Goal: Navigation & Orientation: Find specific page/section

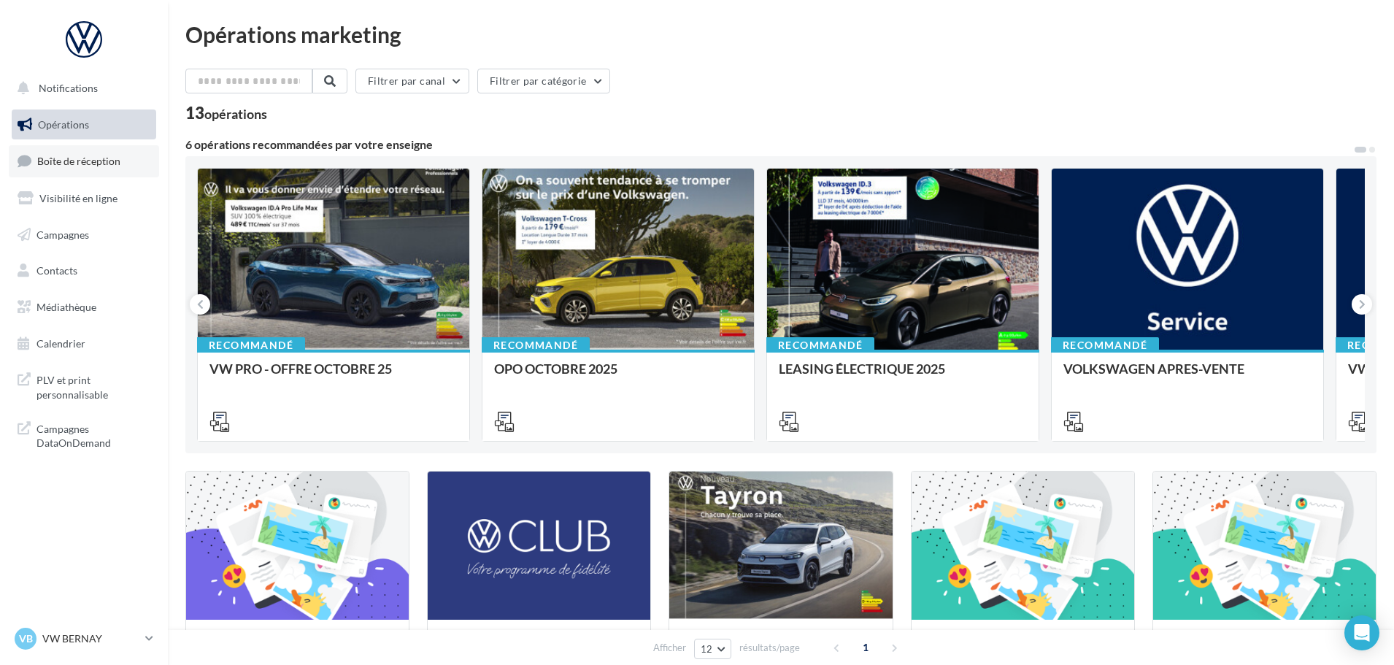
click at [101, 153] on link "Boîte de réception" at bounding box center [84, 160] width 150 height 31
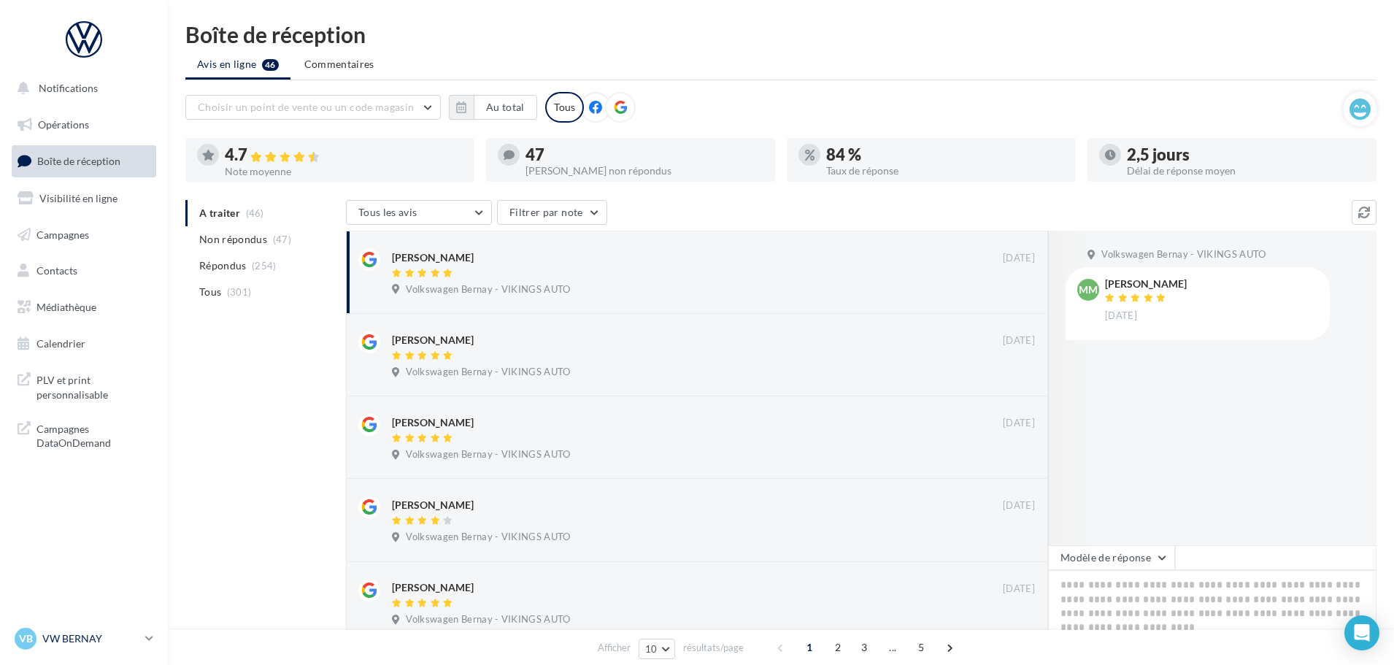
click at [88, 637] on p "VW BERNAY" at bounding box center [90, 638] width 97 height 15
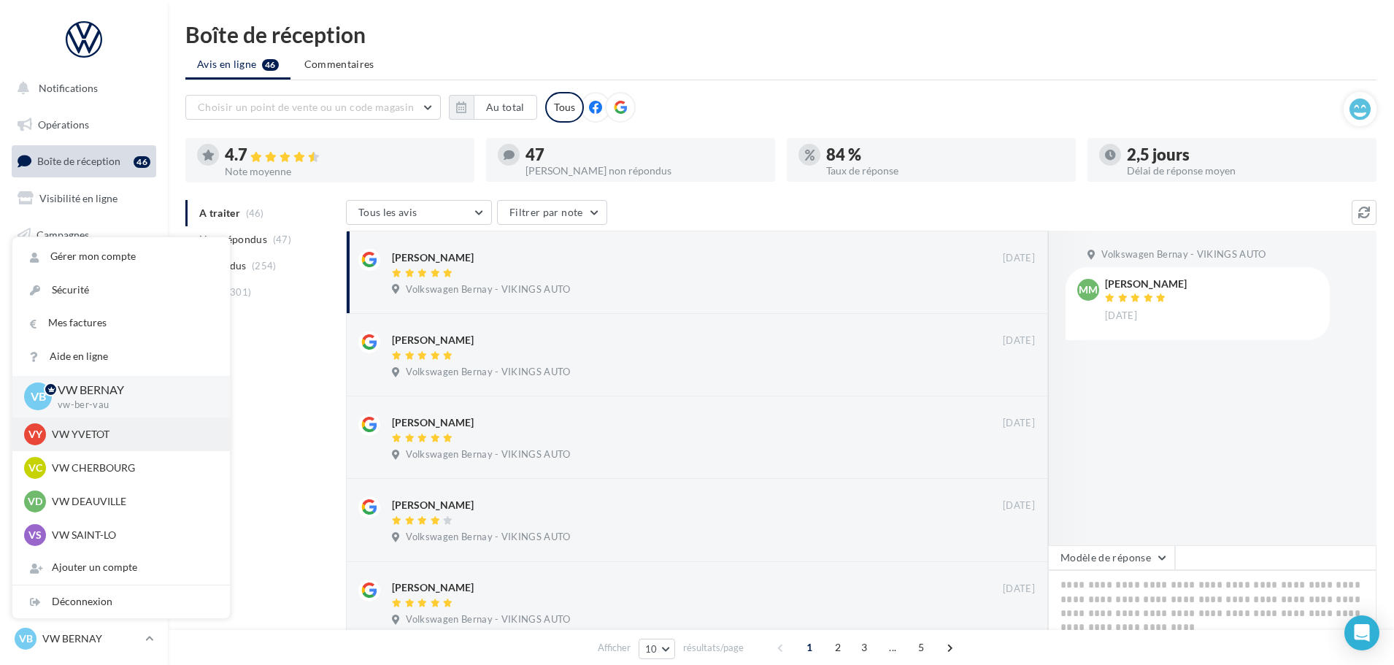
click at [82, 431] on p "VW YVETOT" at bounding box center [132, 434] width 161 height 15
